Goal: Use online tool/utility: Utilize a website feature to perform a specific function

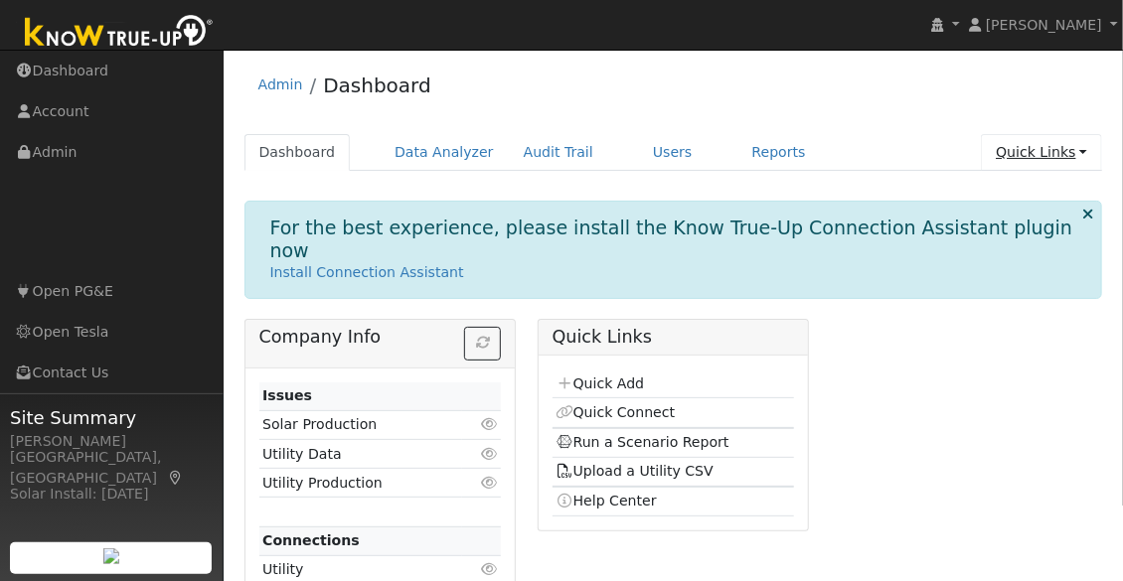
click at [1035, 155] on link "Quick Links" at bounding box center [1041, 152] width 121 height 37
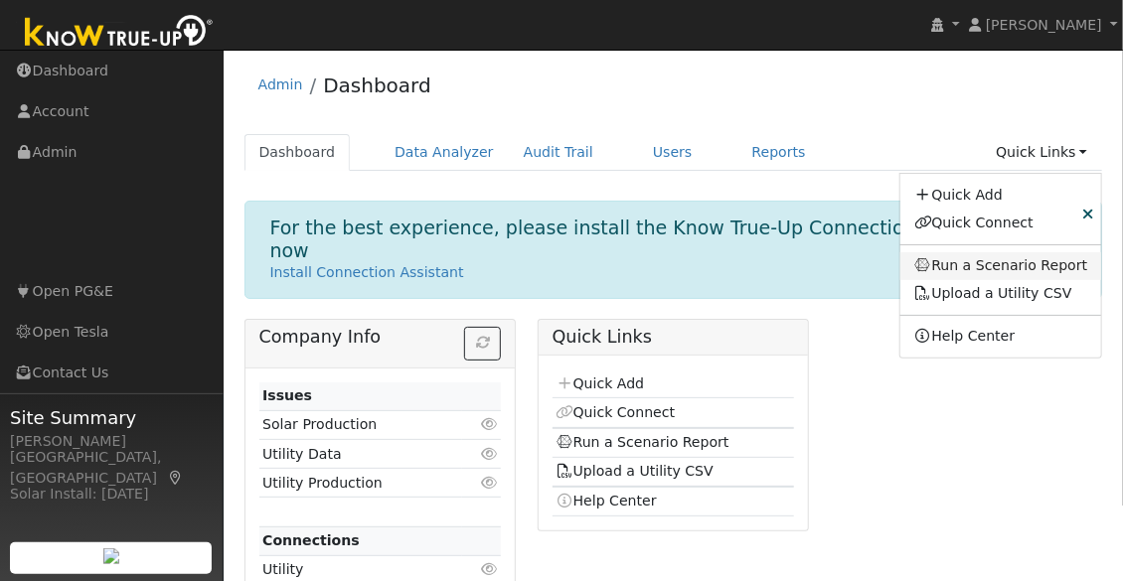
click at [995, 268] on link "Run a Scenario Report" at bounding box center [1001, 266] width 202 height 28
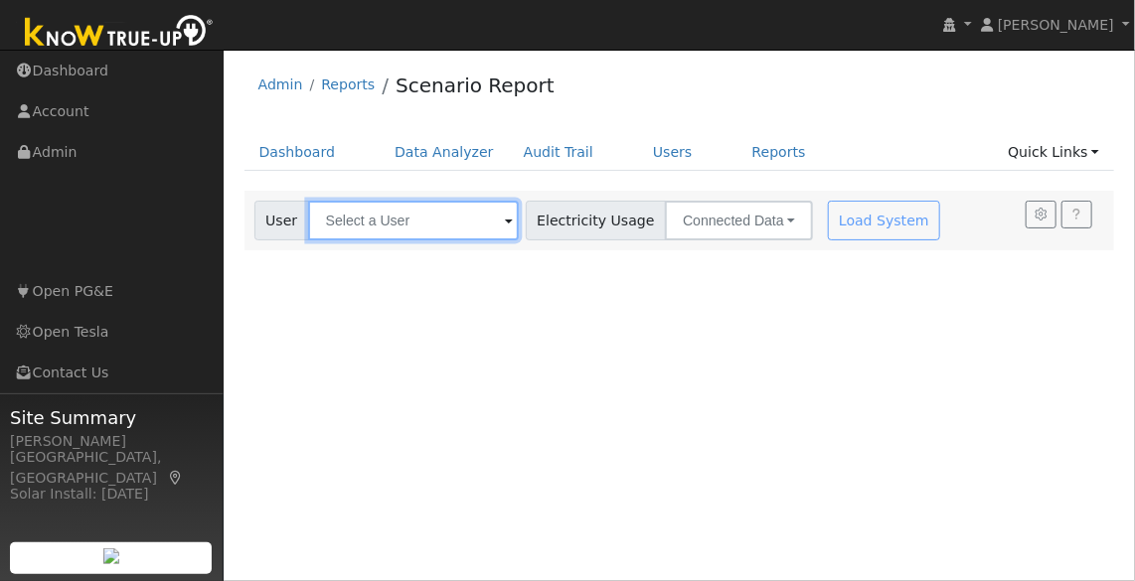
click at [424, 229] on input "text" at bounding box center [413, 221] width 211 height 40
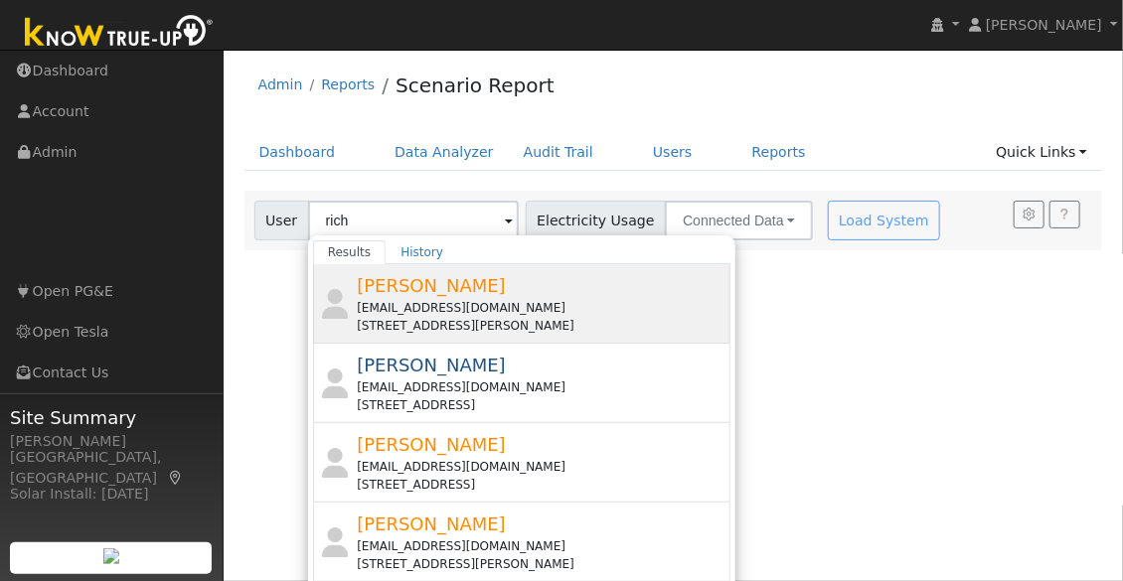
click at [484, 293] on div "Richard Moore rdmoore21@gmail.com 25957 Tesla Court, Tracy, CA 95377" at bounding box center [541, 303] width 369 height 63
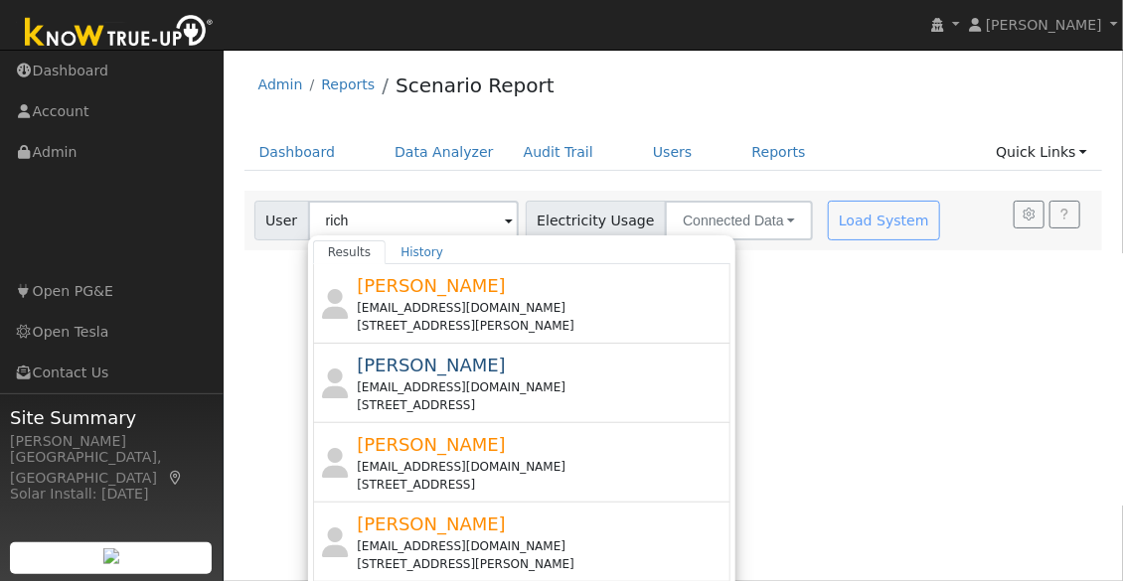
type input "Richard Moore"
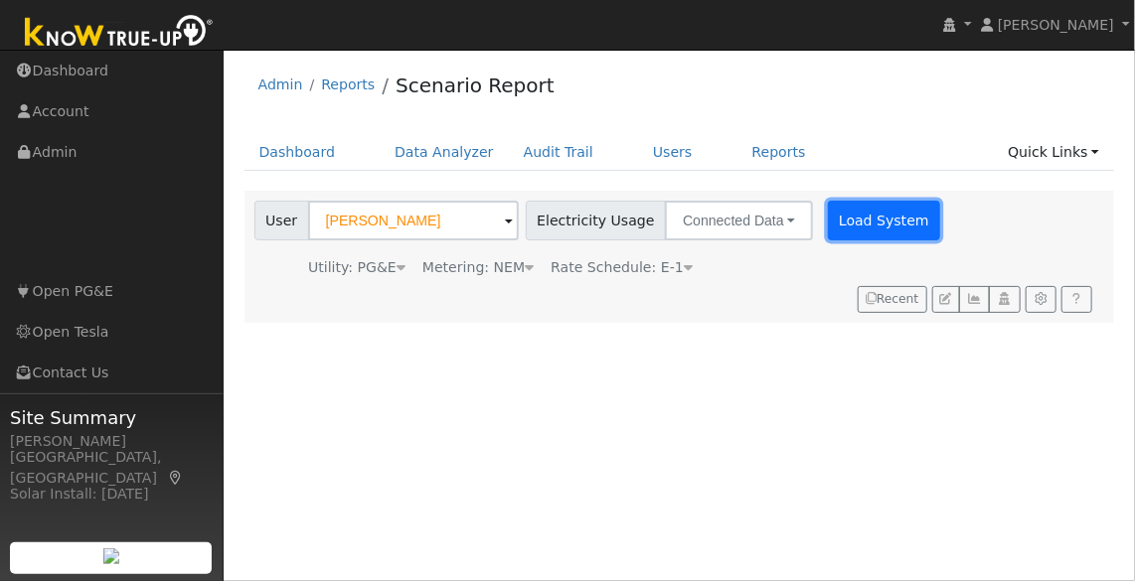
click at [829, 219] on button "Load System" at bounding box center [884, 221] width 113 height 40
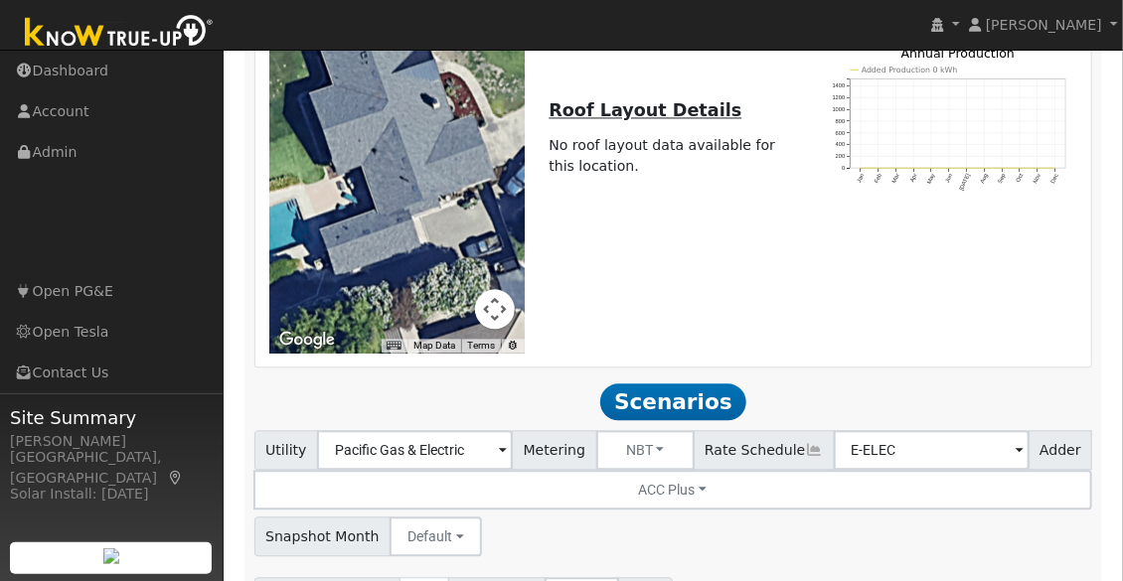
scroll to position [1699, 0]
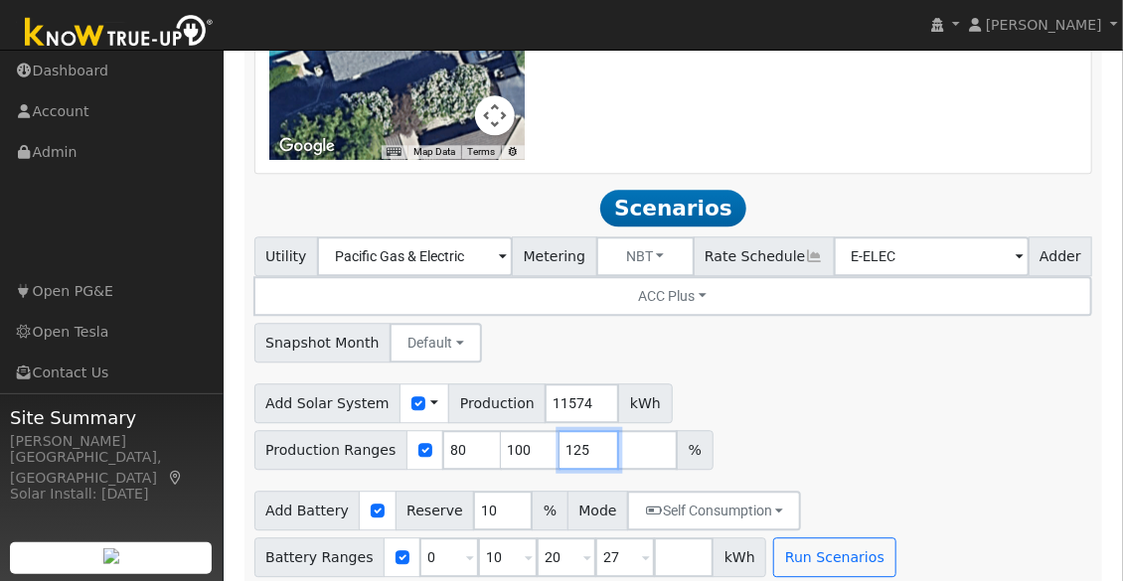
click at [580, 433] on input "125" at bounding box center [589, 450] width 60 height 40
type input "1"
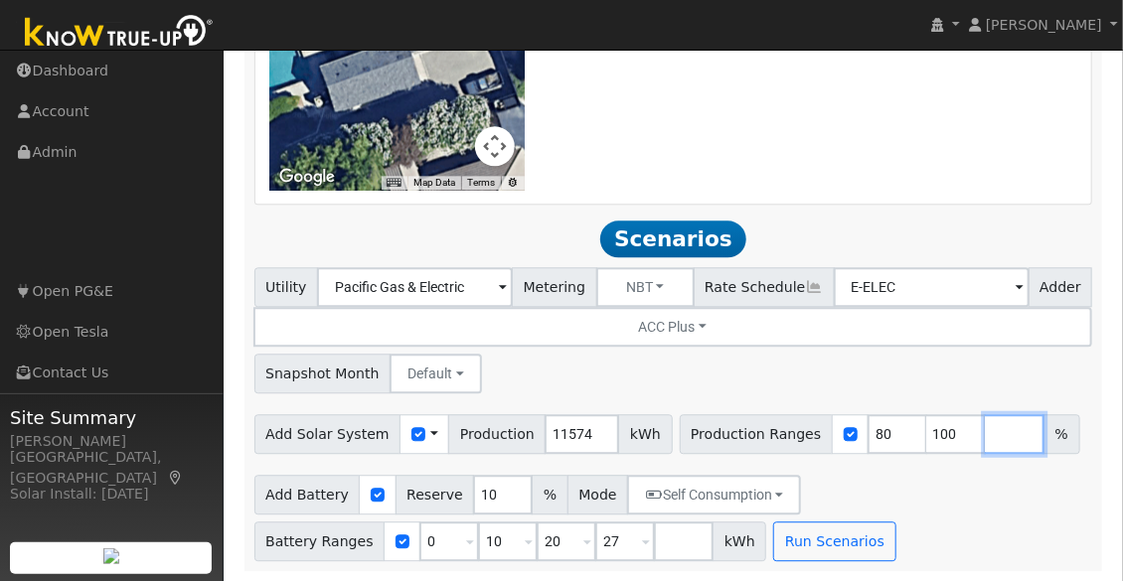
scroll to position [1652, 0]
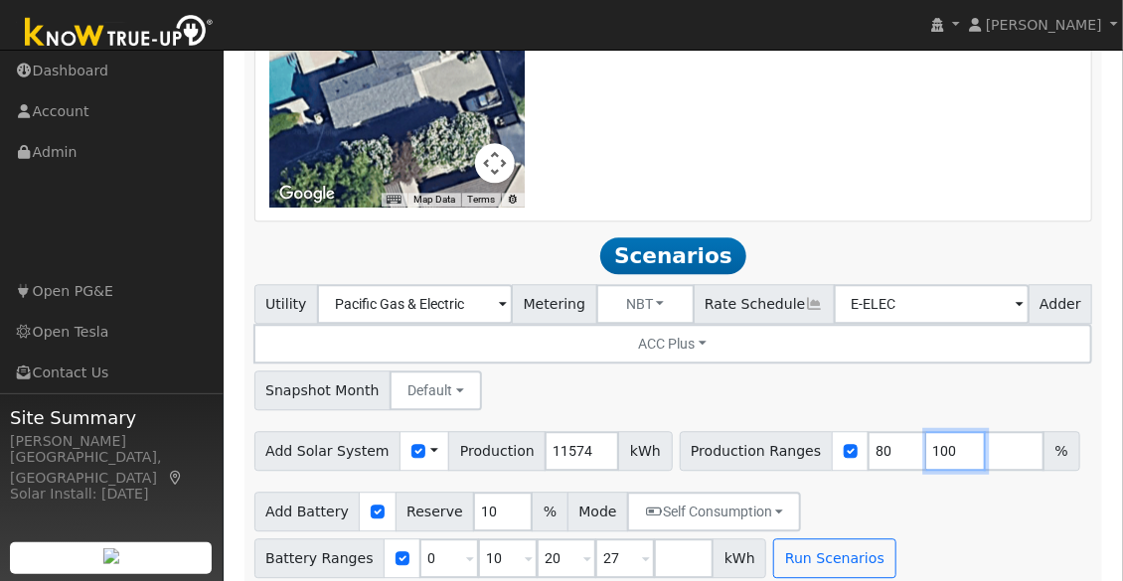
click at [927, 436] on input "100" at bounding box center [956, 451] width 60 height 40
type input "111"
click at [493, 543] on input "10" at bounding box center [508, 559] width 60 height 40
type input "20"
type input "27"
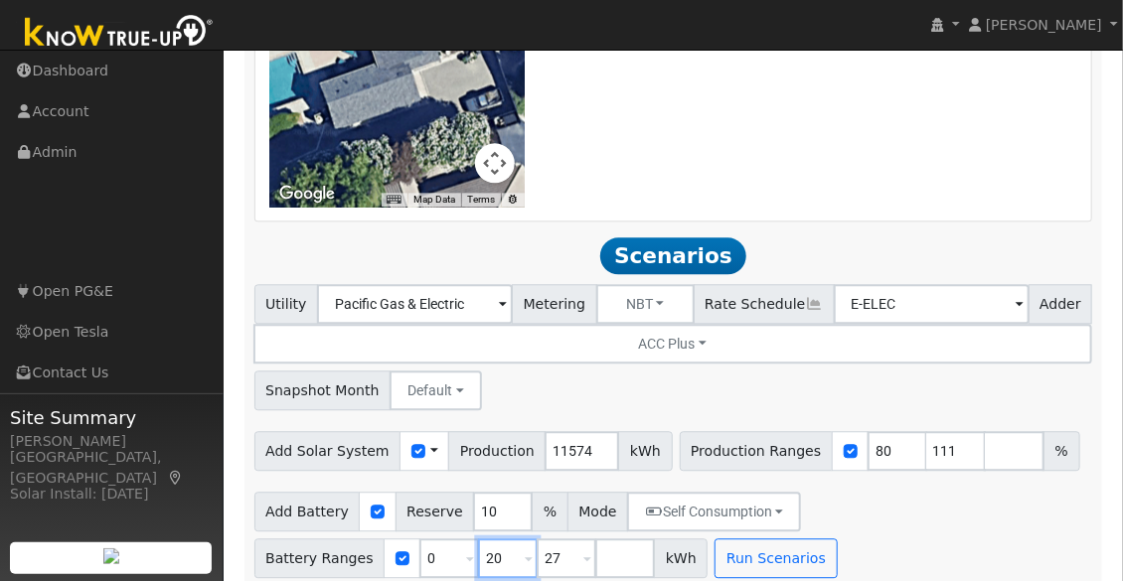
type input "20"
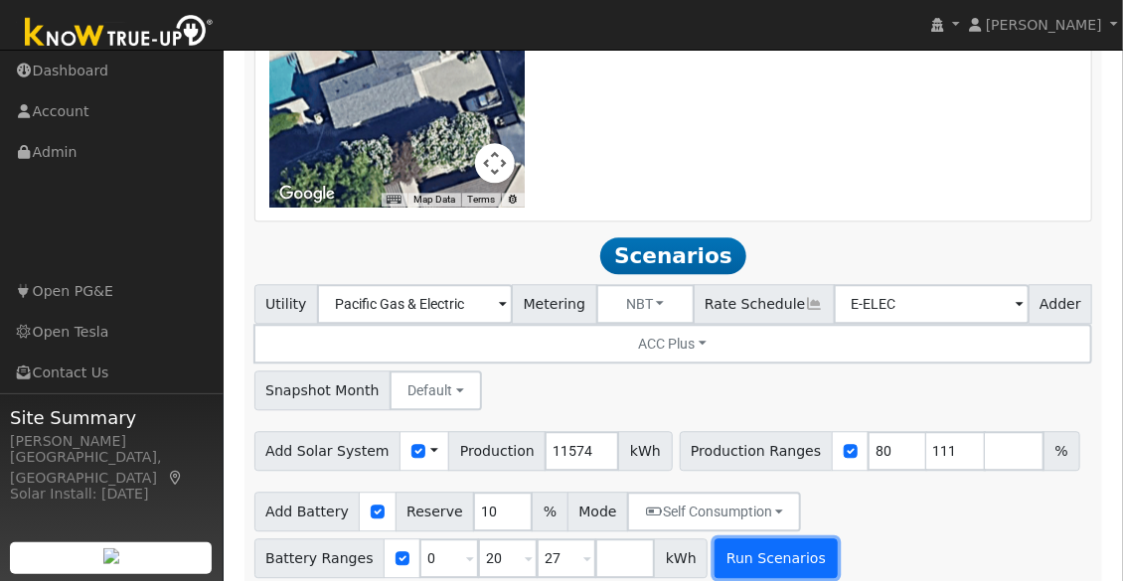
click at [767, 542] on button "Run Scenarios" at bounding box center [776, 559] width 122 height 40
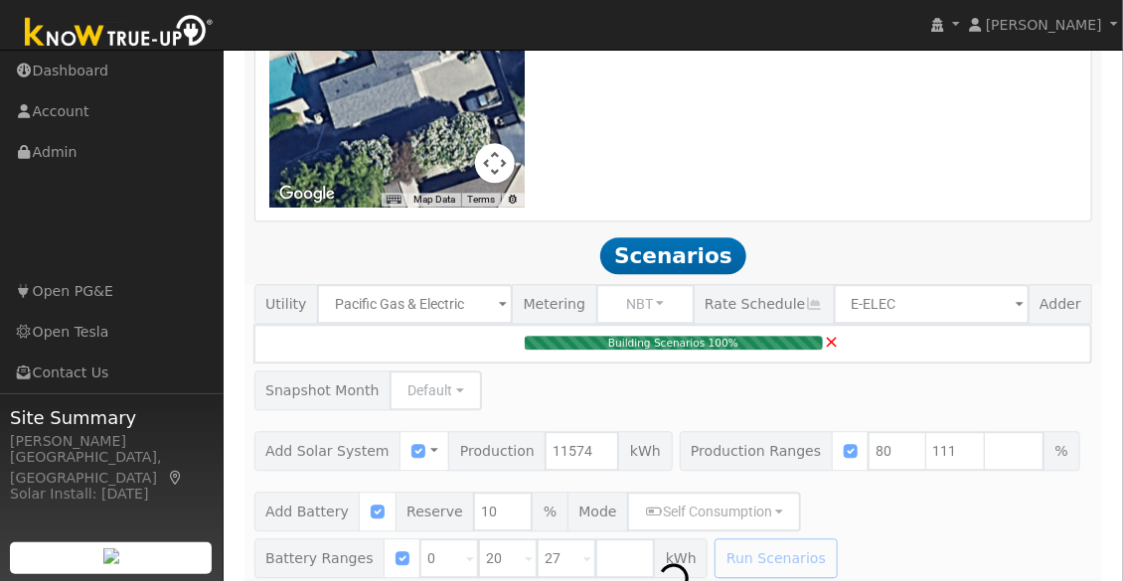
type input "8.6"
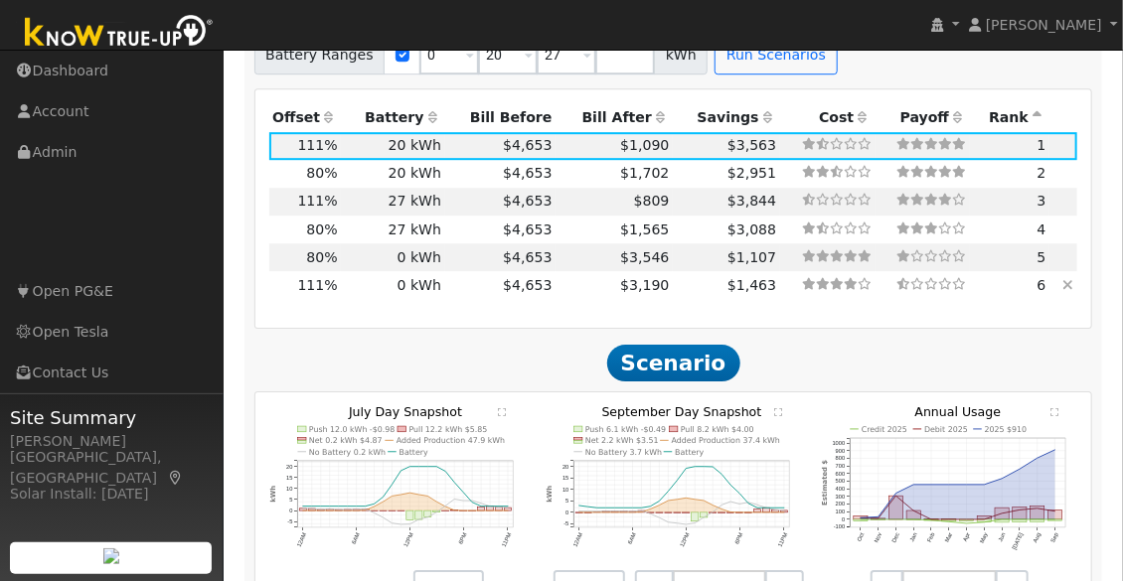
scroll to position [2154, 0]
click at [425, 190] on td "27 kWh" at bounding box center [392, 203] width 103 height 28
type input "$31,339"
type input "$17,881"
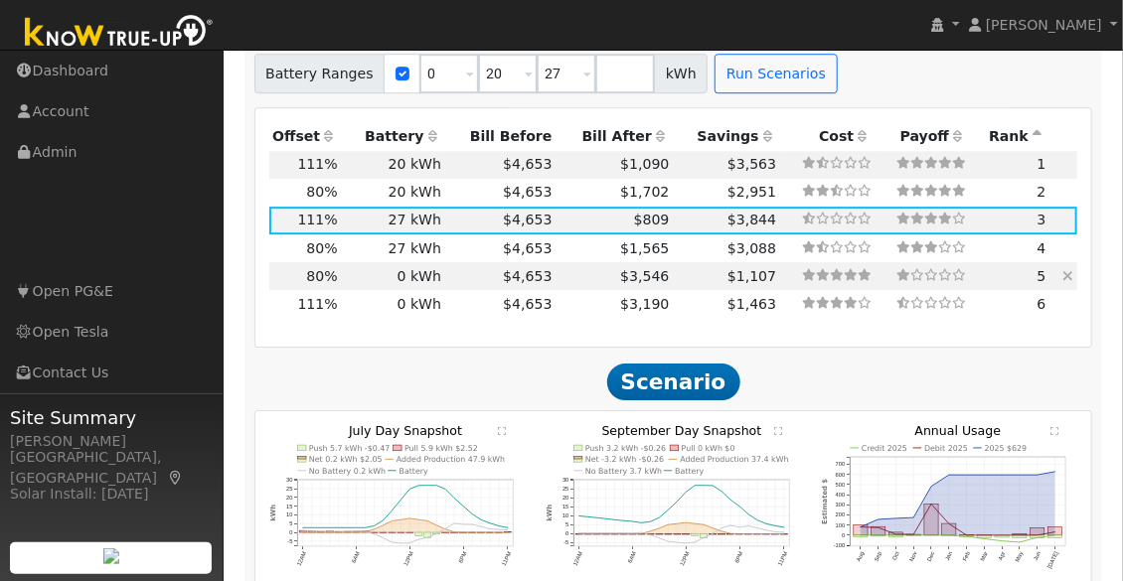
scroll to position [1927, 0]
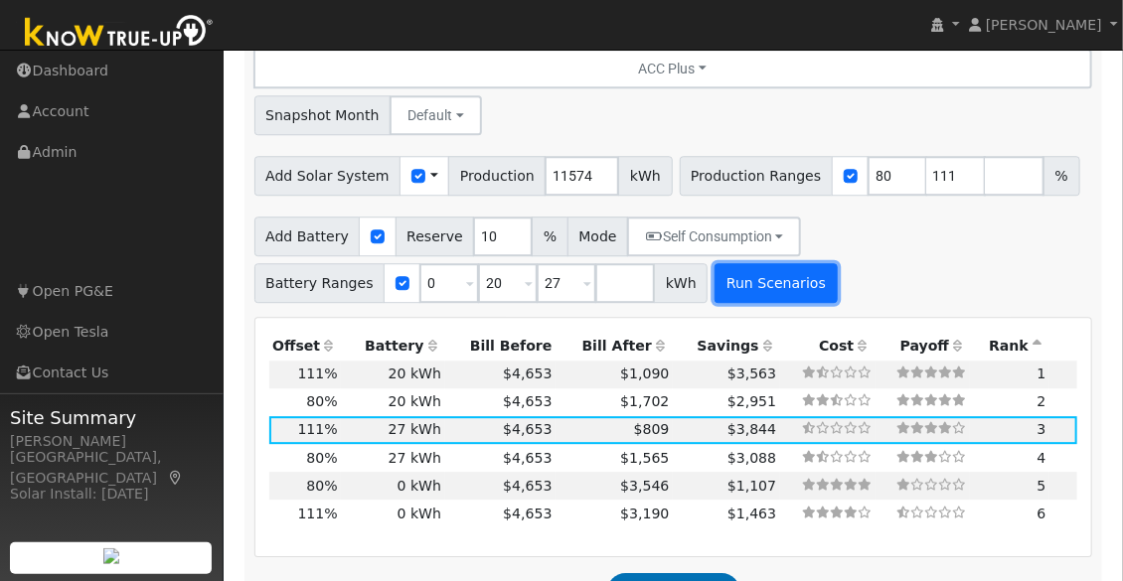
click at [727, 268] on button "Run Scenarios" at bounding box center [776, 283] width 122 height 40
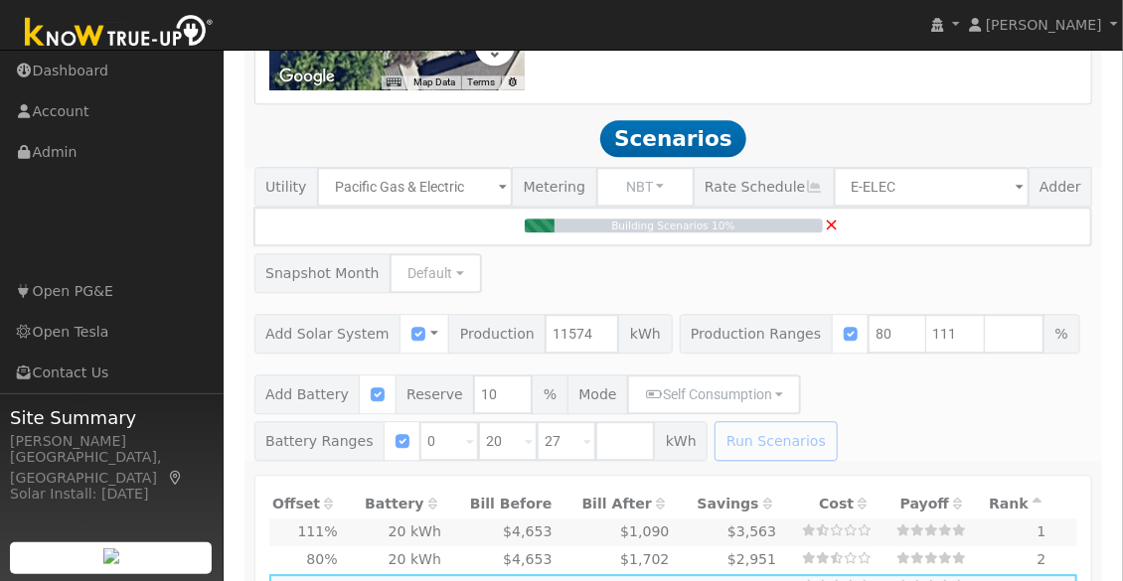
scroll to position [1773, 0]
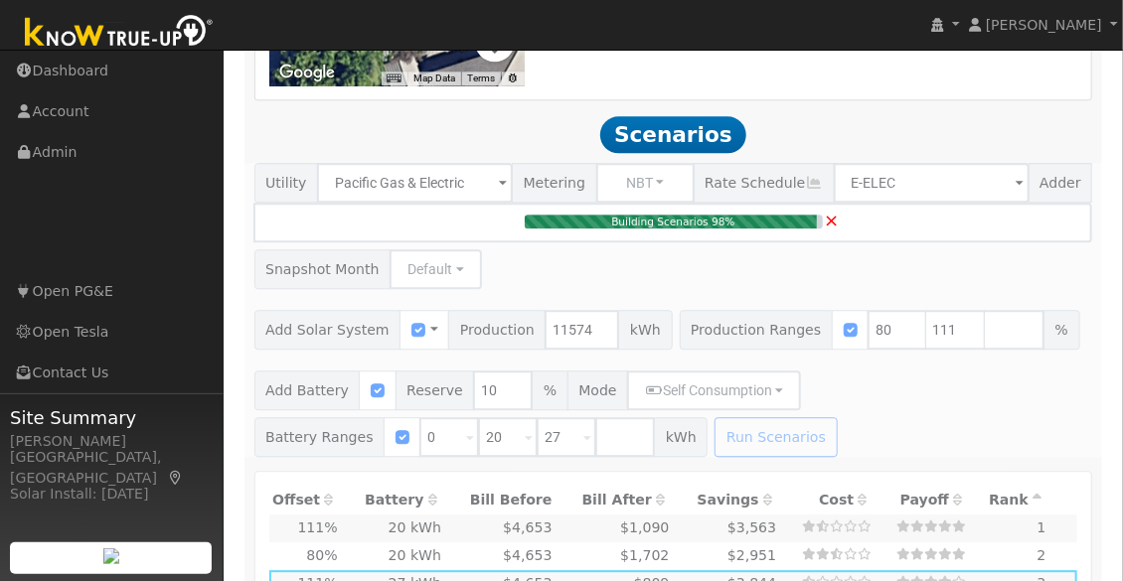
type input "$23,214"
type input "$15,443"
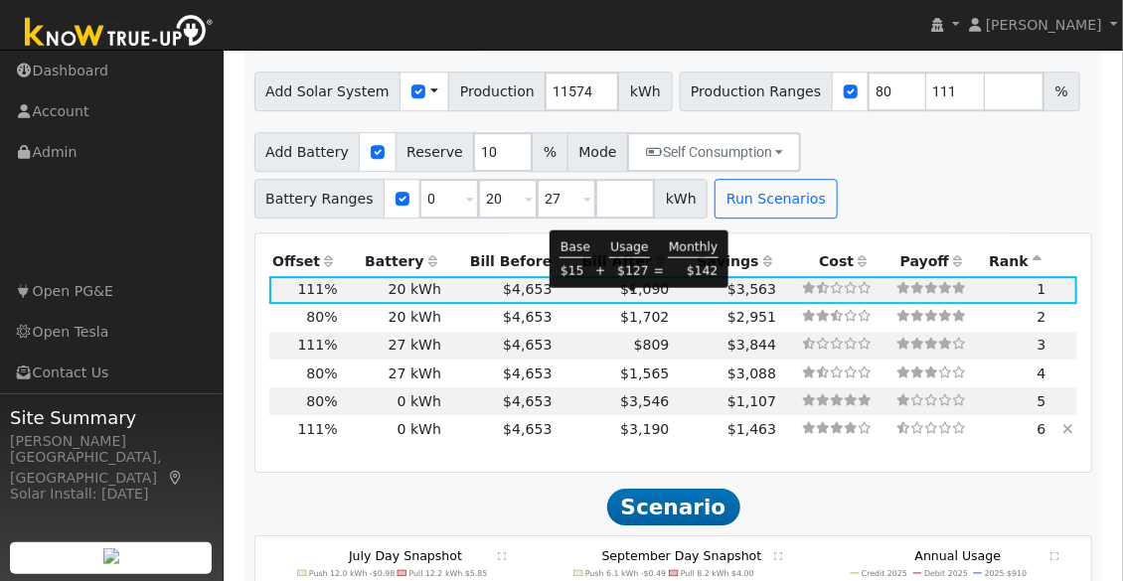
scroll to position [2013, 0]
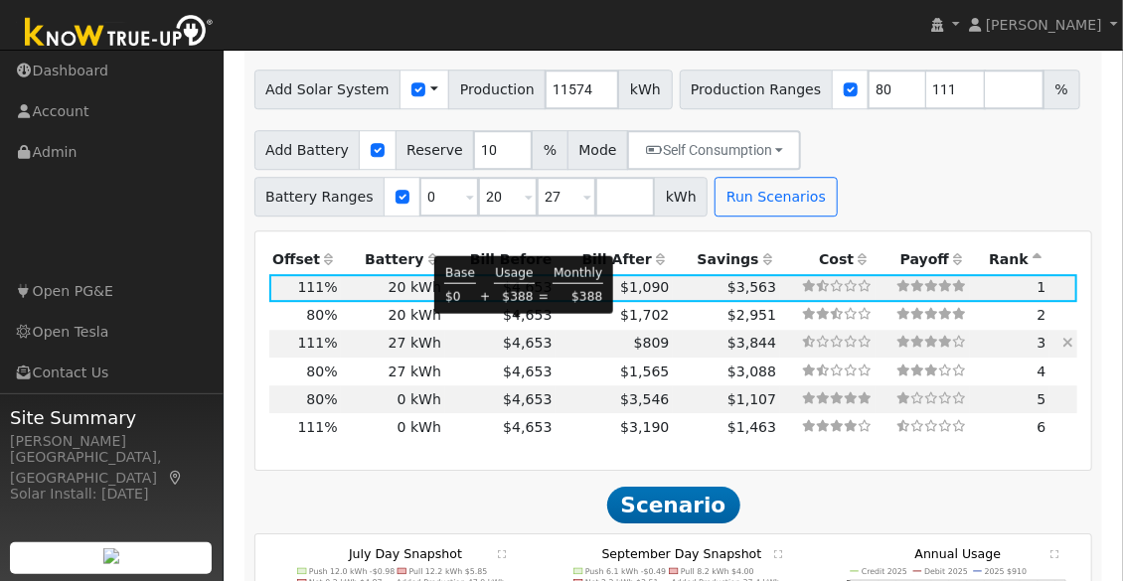
click at [532, 335] on span "$4,653" at bounding box center [527, 343] width 49 height 16
type input "$31,339"
type input "$17,881"
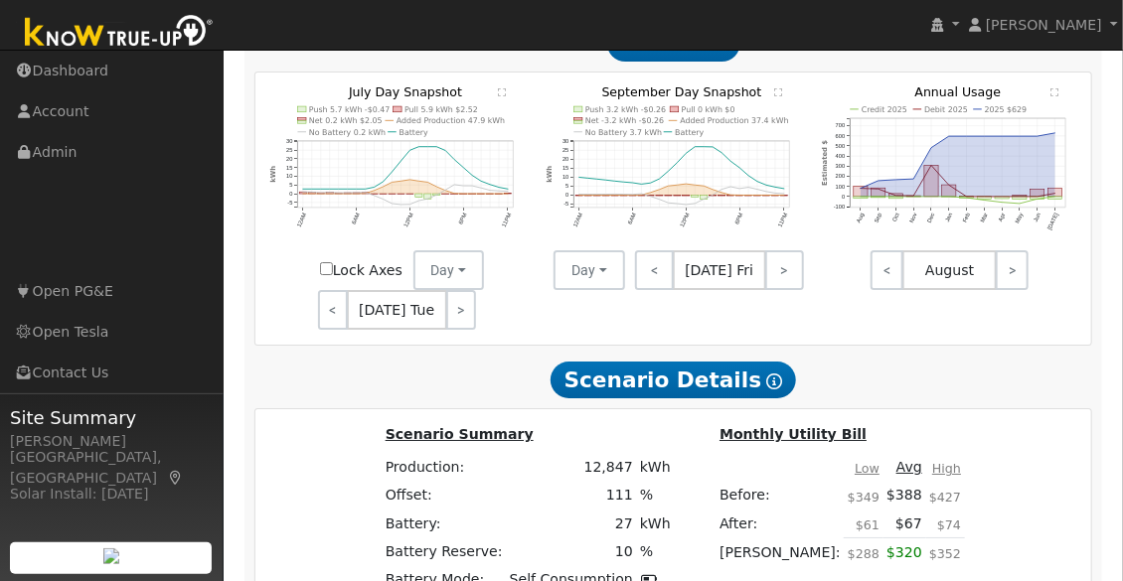
scroll to position [2472, 0]
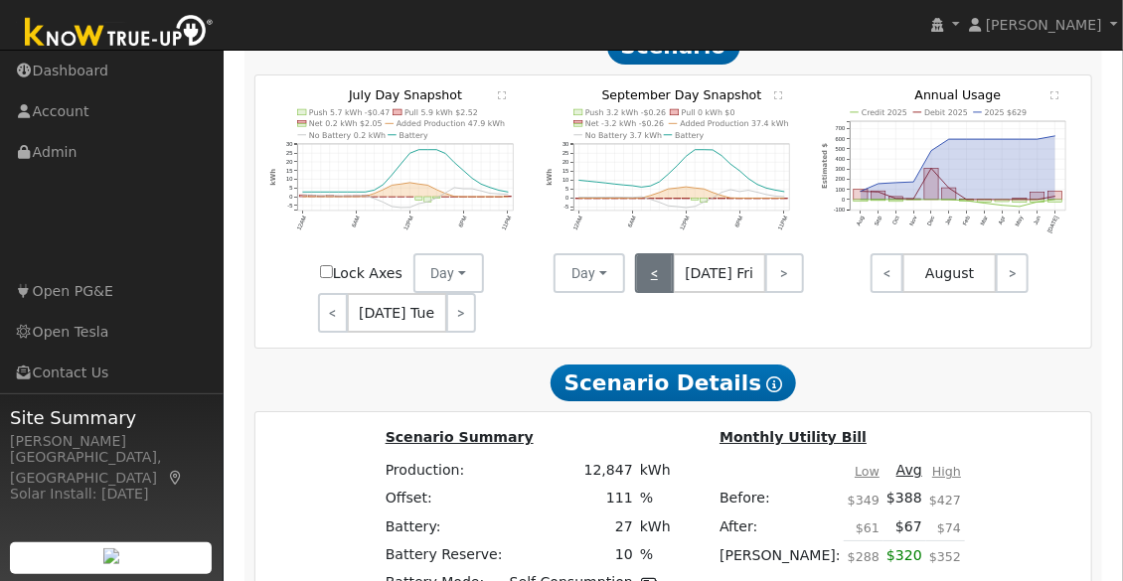
click at [670, 254] on link "<" at bounding box center [654, 273] width 39 height 40
click at [655, 253] on link "<" at bounding box center [652, 273] width 34 height 40
click at [655, 253] on link "<" at bounding box center [651, 273] width 32 height 40
click at [656, 253] on link "<" at bounding box center [652, 273] width 35 height 40
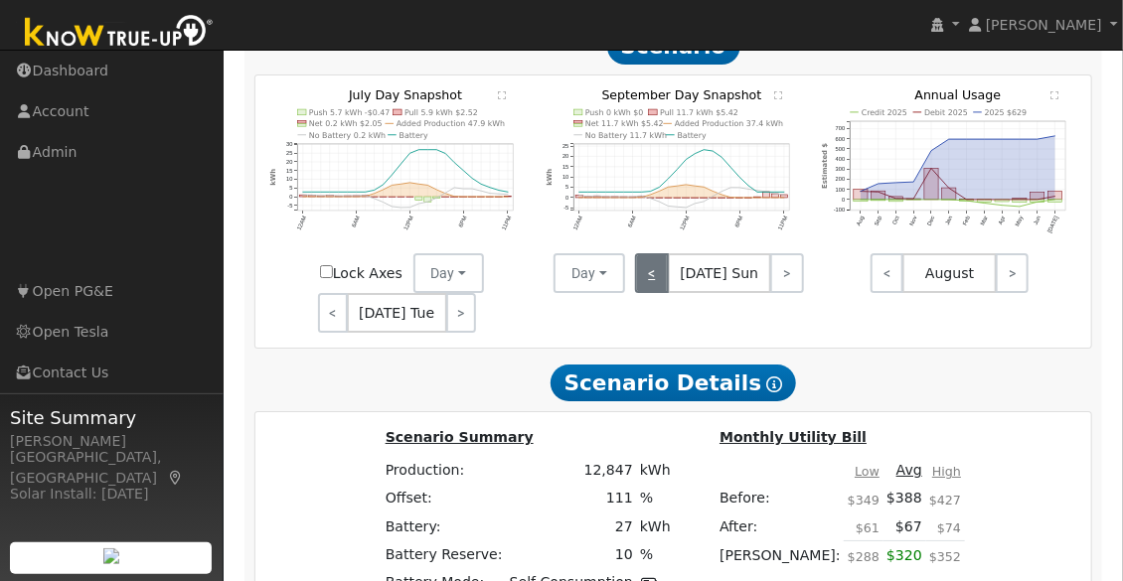
click at [658, 254] on link "<" at bounding box center [652, 273] width 34 height 40
click at [658, 253] on link "<" at bounding box center [653, 273] width 36 height 40
click at [660, 253] on link "<" at bounding box center [654, 273] width 39 height 40
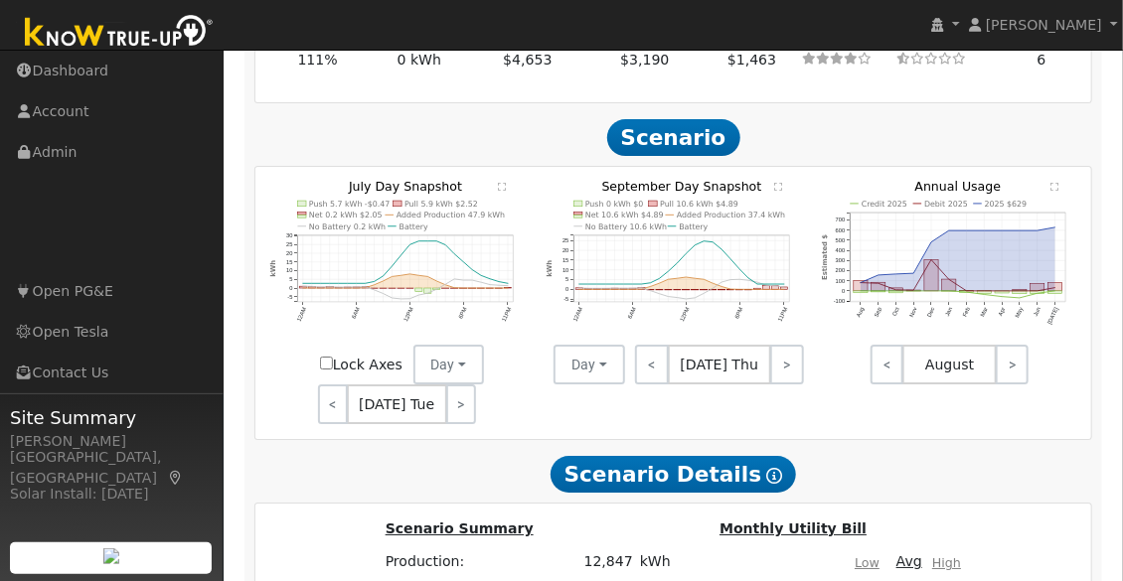
scroll to position [2400, 0]
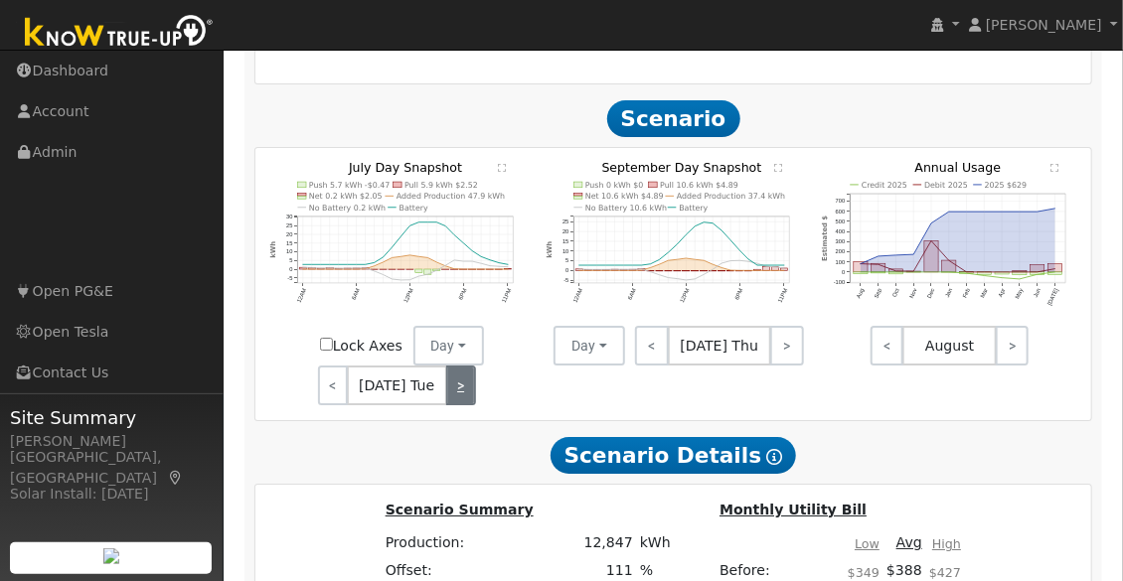
click at [464, 376] on link ">" at bounding box center [461, 386] width 30 height 40
click at [465, 367] on link ">" at bounding box center [462, 386] width 27 height 40
click at [785, 326] on link ">" at bounding box center [787, 346] width 34 height 40
click at [782, 328] on link ">" at bounding box center [784, 346] width 39 height 40
click at [783, 329] on link ">" at bounding box center [786, 346] width 36 height 40
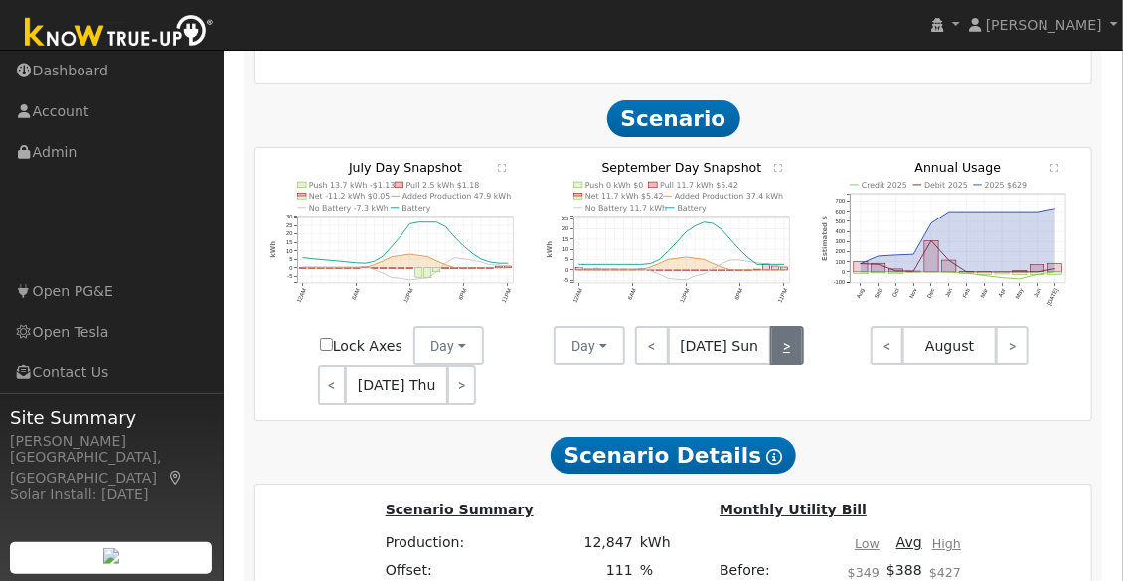
click at [783, 327] on link ">" at bounding box center [787, 346] width 34 height 40
click at [783, 327] on link ">" at bounding box center [787, 346] width 32 height 40
click at [784, 327] on link ">" at bounding box center [785, 346] width 35 height 40
click at [778, 326] on link ">" at bounding box center [788, 346] width 32 height 40
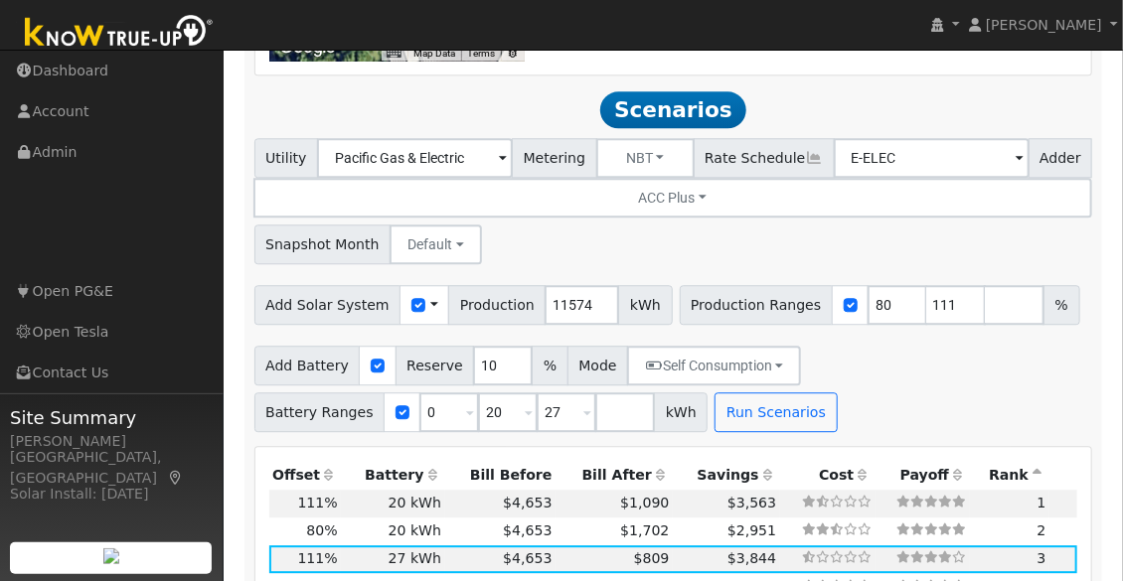
scroll to position [1050, 0]
